Goal: Information Seeking & Learning: Learn about a topic

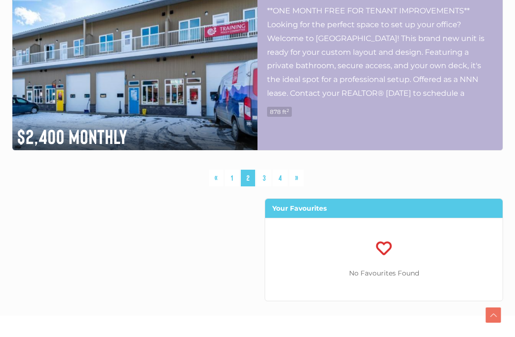
scroll to position [2514, 0]
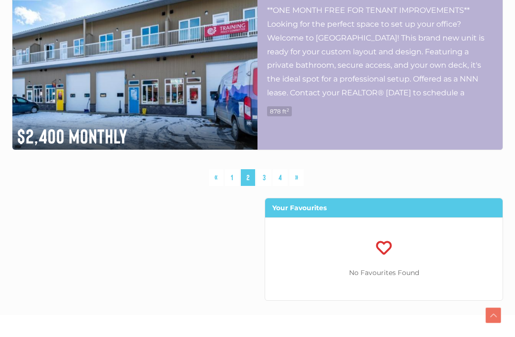
click at [230, 182] on link "1" at bounding box center [232, 177] width 14 height 17
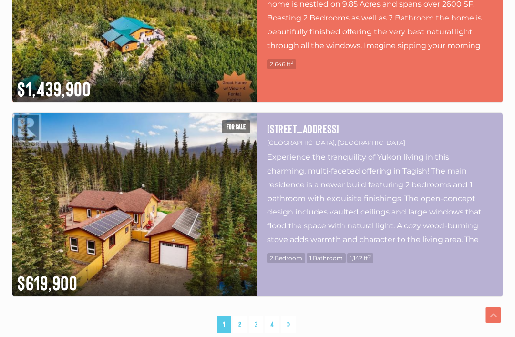
scroll to position [2369, 0]
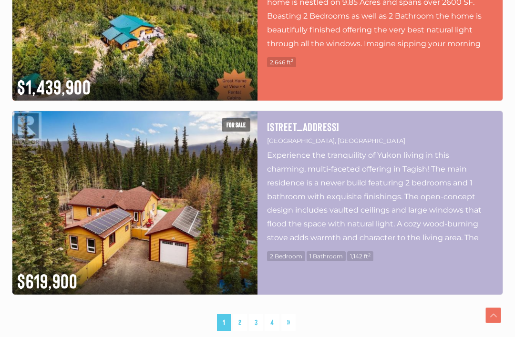
click at [258, 325] on link "3" at bounding box center [256, 322] width 14 height 17
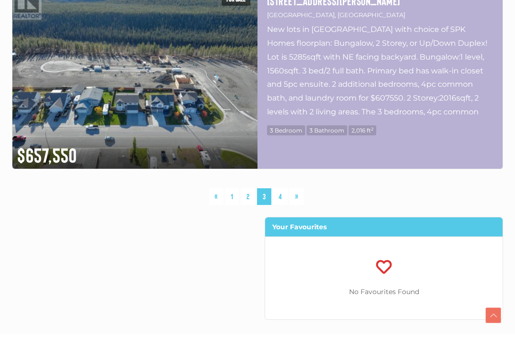
scroll to position [2500, 0]
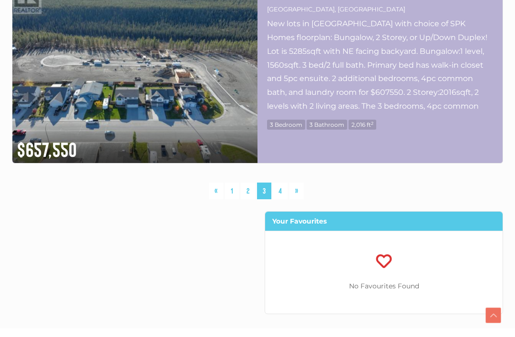
click at [286, 193] on link "4" at bounding box center [280, 191] width 15 height 17
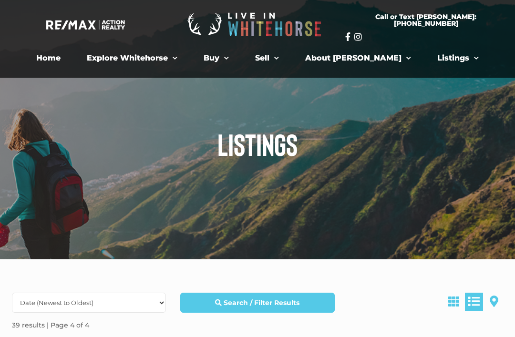
scroll to position [0, 0]
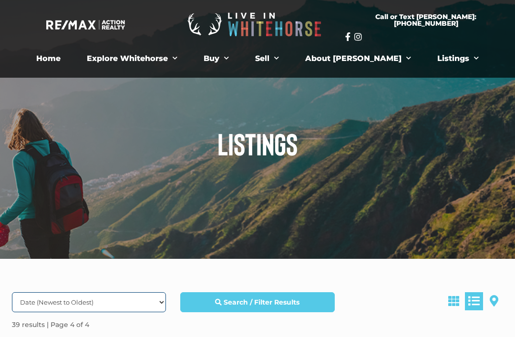
click at [38, 302] on select "Date (Newest to Oldest) Date (Oldest to Newest) Price (Highest to Lowest) Price…" at bounding box center [89, 302] width 154 height 20
select select "LastUpdated ASC, property_id ASC"
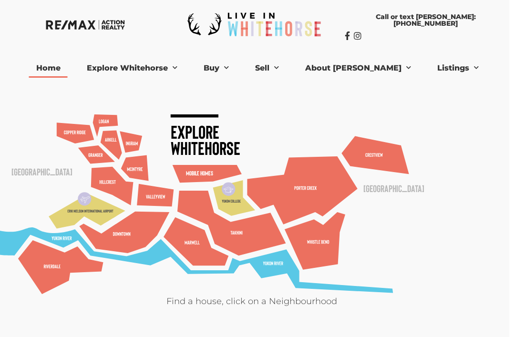
scroll to position [0, 7]
